Goal: Task Accomplishment & Management: Use online tool/utility

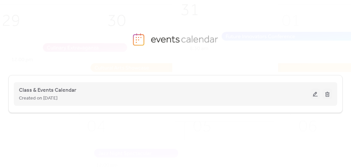
click at [316, 93] on button at bounding box center [315, 94] width 9 height 10
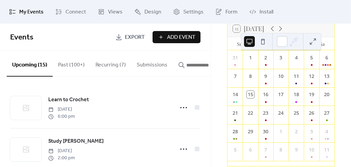
scroll to position [63, 0]
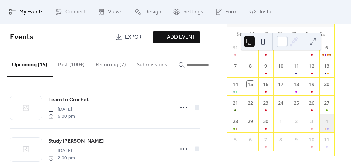
click at [324, 125] on div "4" at bounding box center [327, 121] width 7 height 7
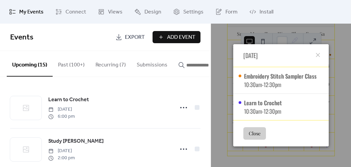
click at [262, 136] on button "Close" at bounding box center [254, 133] width 23 height 13
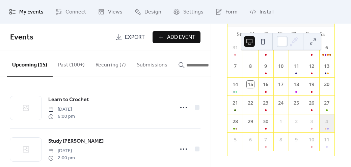
click at [324, 124] on div "4" at bounding box center [327, 121] width 7 height 7
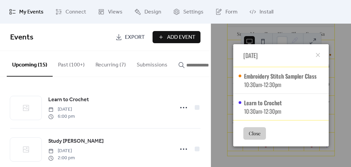
click at [255, 136] on button "Close" at bounding box center [254, 133] width 23 height 13
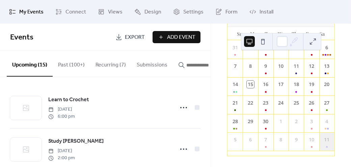
click at [324, 140] on div "11" at bounding box center [327, 139] width 7 height 7
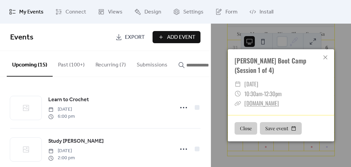
click at [247, 128] on button "Close" at bounding box center [246, 128] width 23 height 13
